Goal: Complete application form

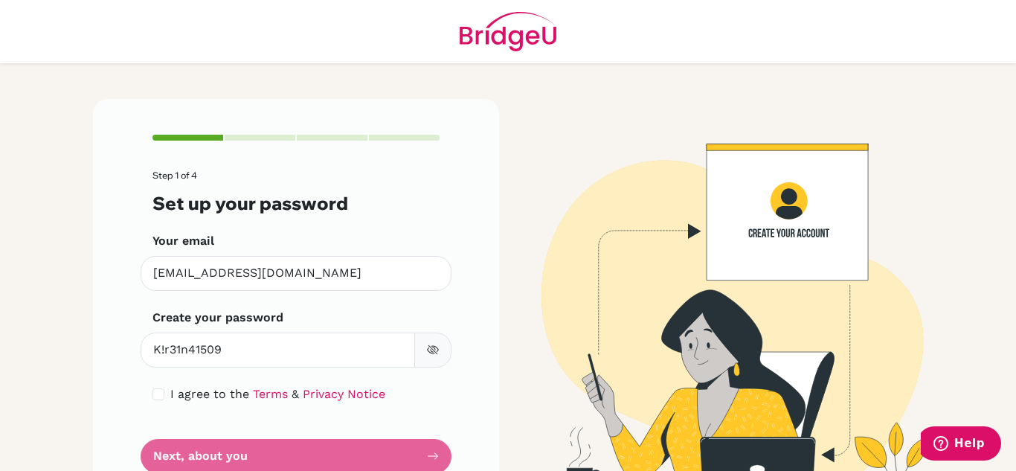
scroll to position [51, 0]
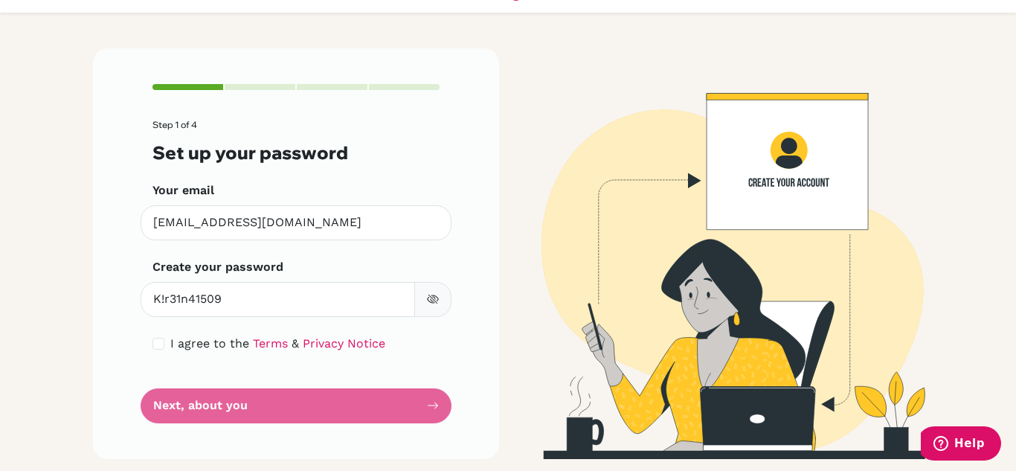
click at [435, 296] on button "button" at bounding box center [432, 299] width 37 height 35
click at [153, 342] on input "checkbox" at bounding box center [159, 344] width 12 height 12
checkbox input "true"
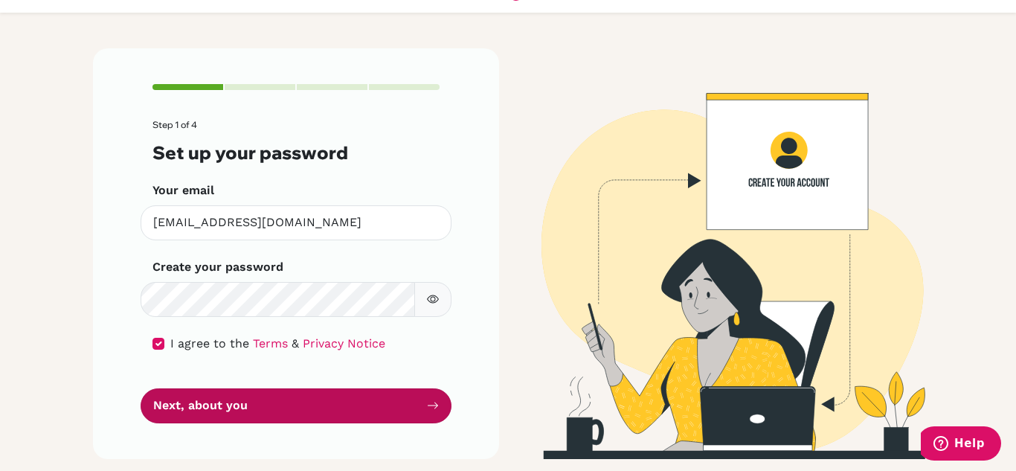
click at [196, 397] on button "Next, about you" at bounding box center [296, 405] width 311 height 35
click at [315, 415] on button "Next, about you" at bounding box center [296, 405] width 311 height 35
click at [419, 403] on button "Next, about you" at bounding box center [296, 405] width 311 height 35
click at [382, 397] on button "Next, about you" at bounding box center [296, 405] width 311 height 35
click at [266, 409] on button "Next, about you" at bounding box center [296, 405] width 311 height 35
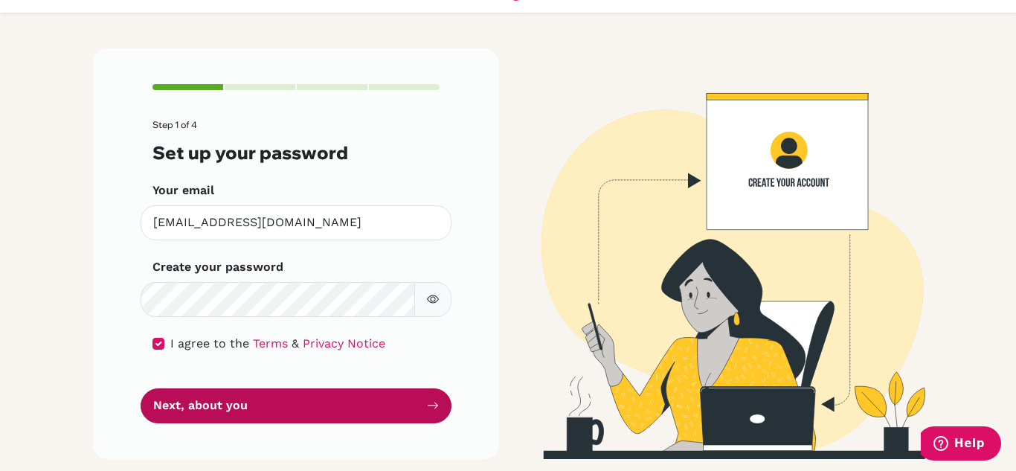
click at [266, 409] on button "Next, about you" at bounding box center [296, 405] width 311 height 35
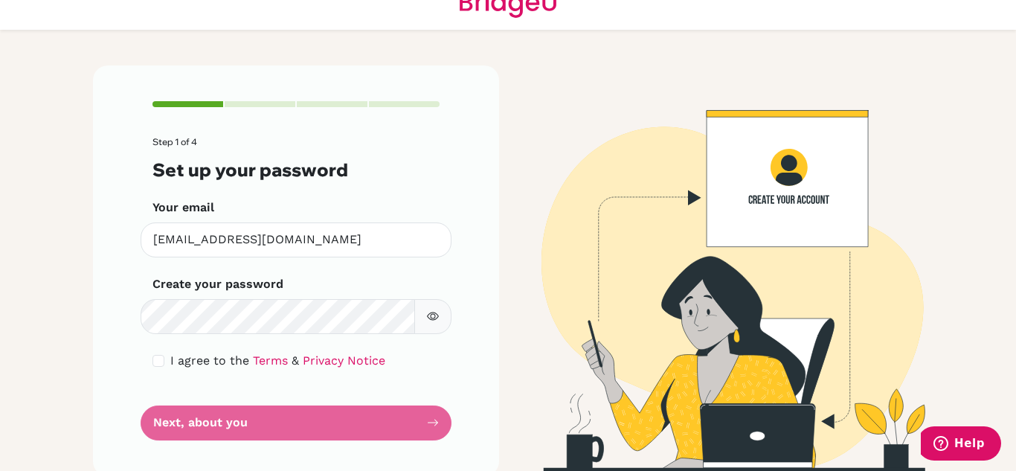
scroll to position [51, 0]
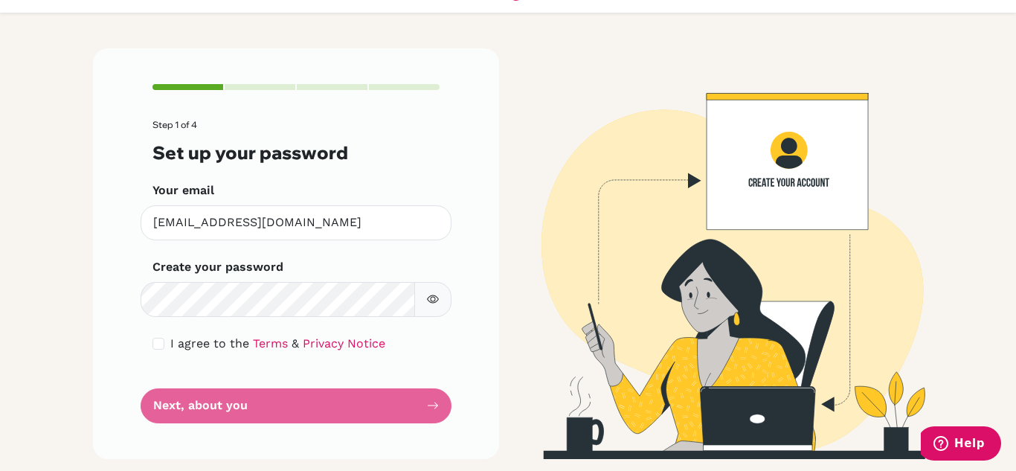
click at [433, 298] on icon "button" at bounding box center [433, 299] width 12 height 12
click at [434, 288] on button "button" at bounding box center [432, 299] width 37 height 35
click at [153, 346] on input "checkbox" at bounding box center [159, 344] width 12 height 12
checkbox input "true"
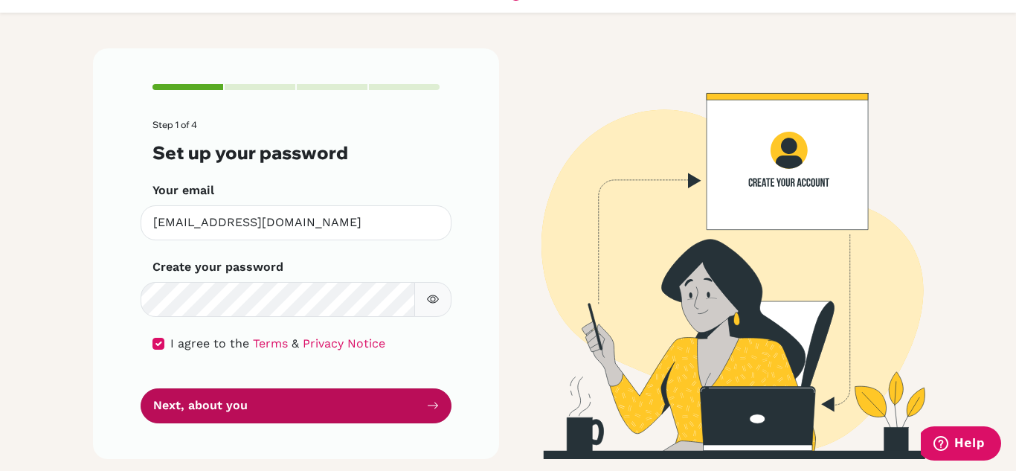
click at [202, 415] on button "Next, about you" at bounding box center [296, 405] width 311 height 35
click at [222, 402] on button "Next, about you" at bounding box center [296, 405] width 311 height 35
